Goal: Register for event/course

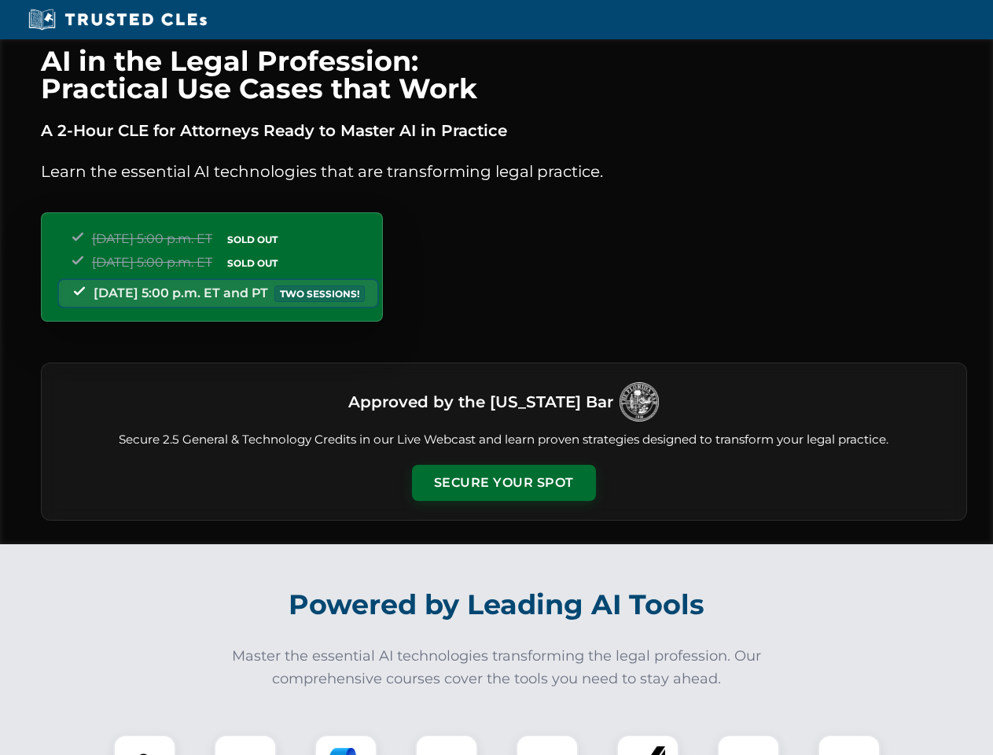
click at [503, 483] on button "Secure Your Spot" at bounding box center [504, 483] width 184 height 36
click at [145, 745] on img at bounding box center [145, 766] width 46 height 46
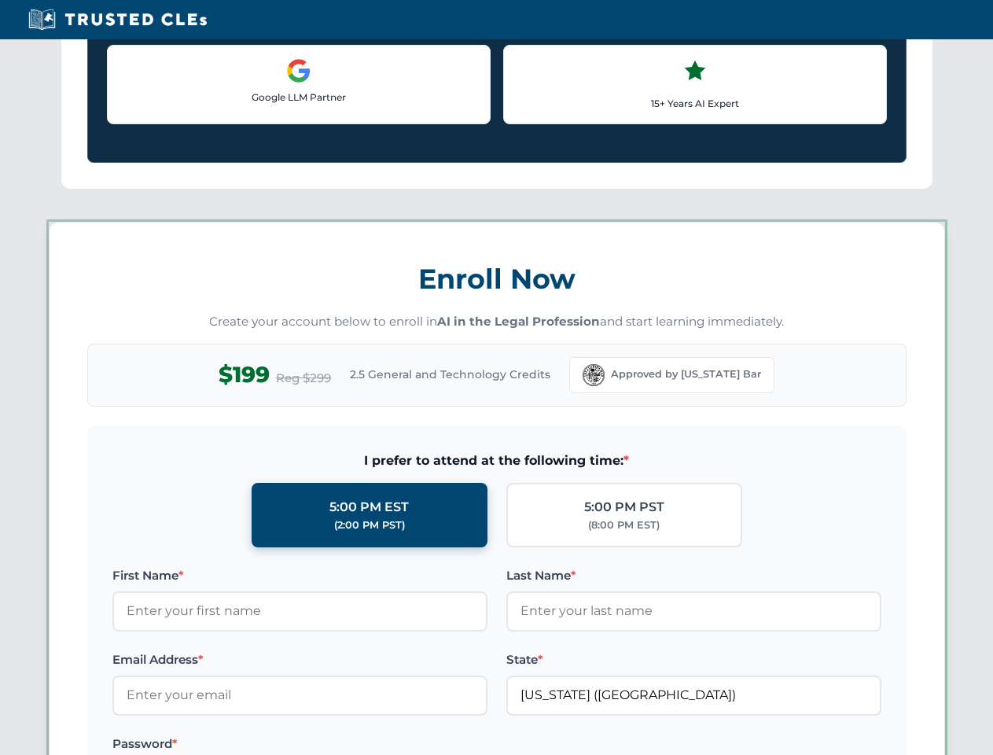
click at [447, 745] on label "Password *" at bounding box center [299, 743] width 375 height 19
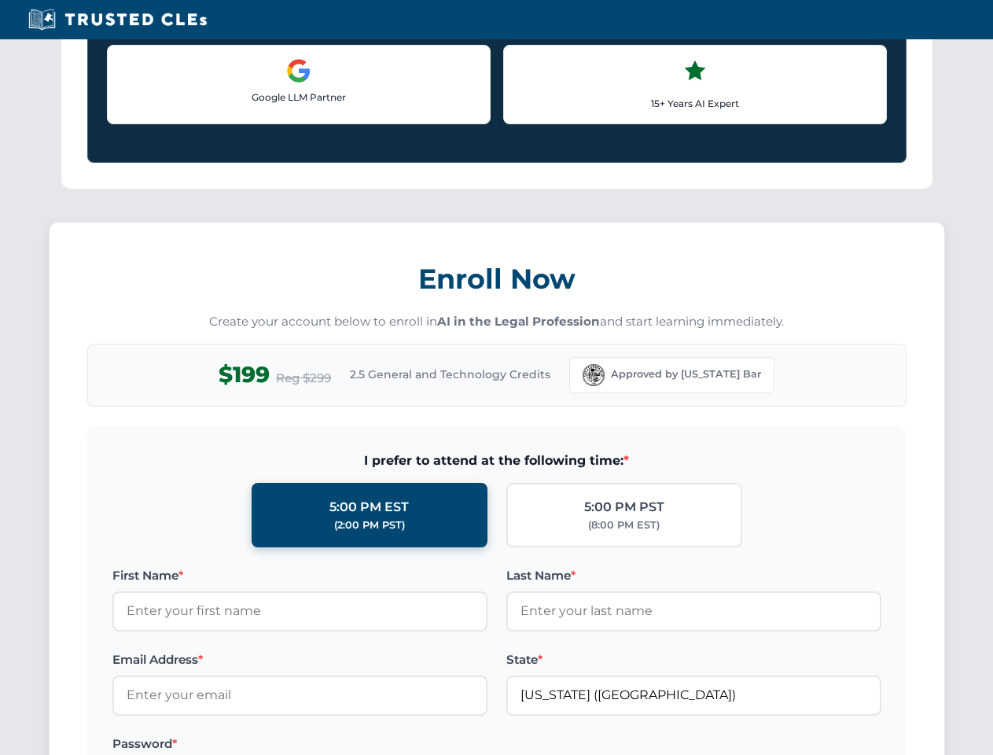
scroll to position [1543, 0]
